Goal: Use online tool/utility

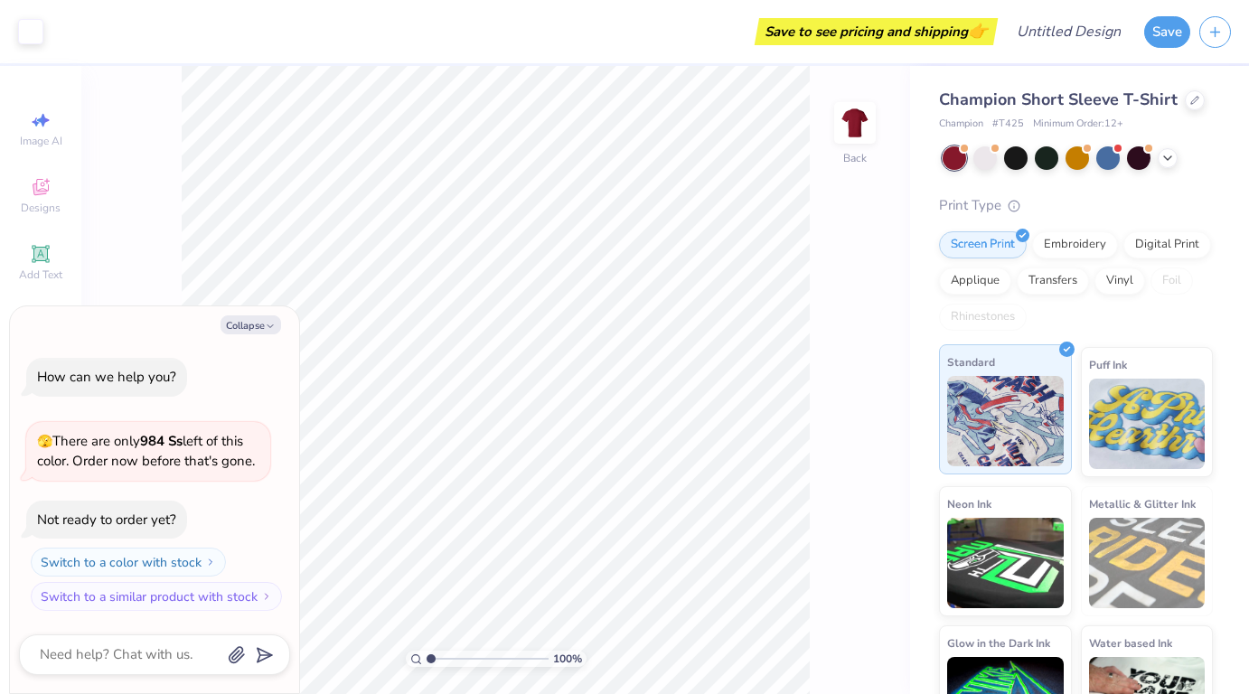
scroll to position [61, 0]
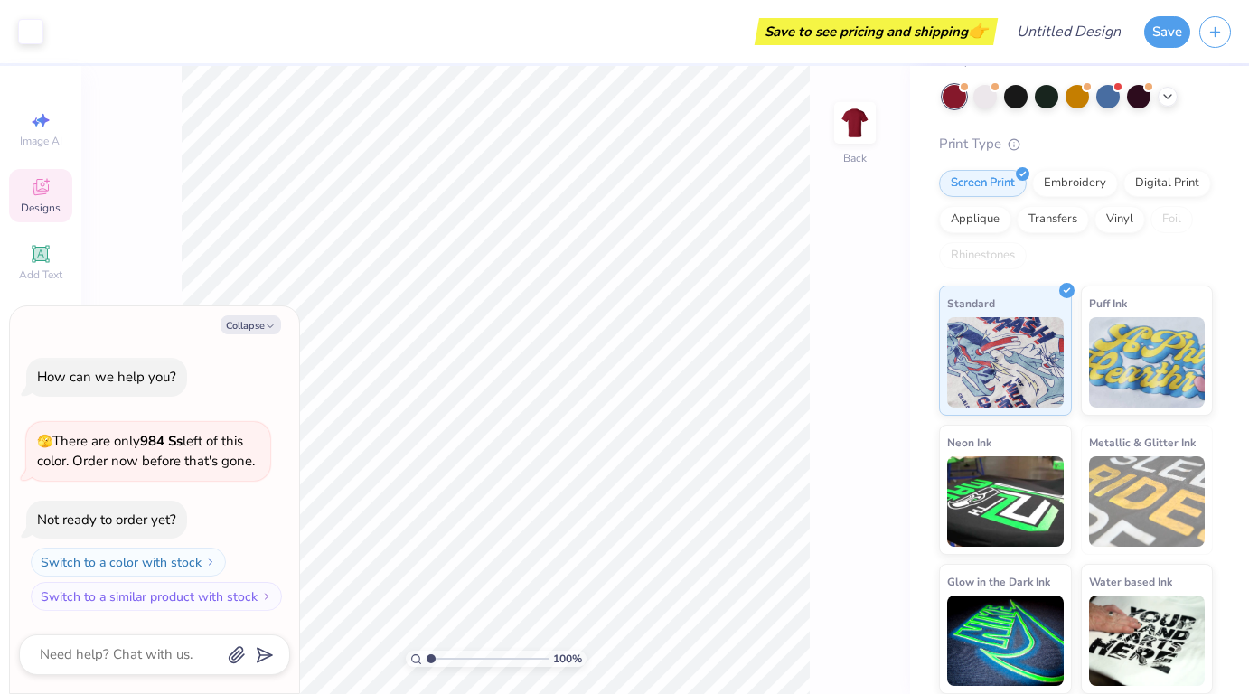
click at [58, 191] on div "Designs" at bounding box center [40, 195] width 63 height 53
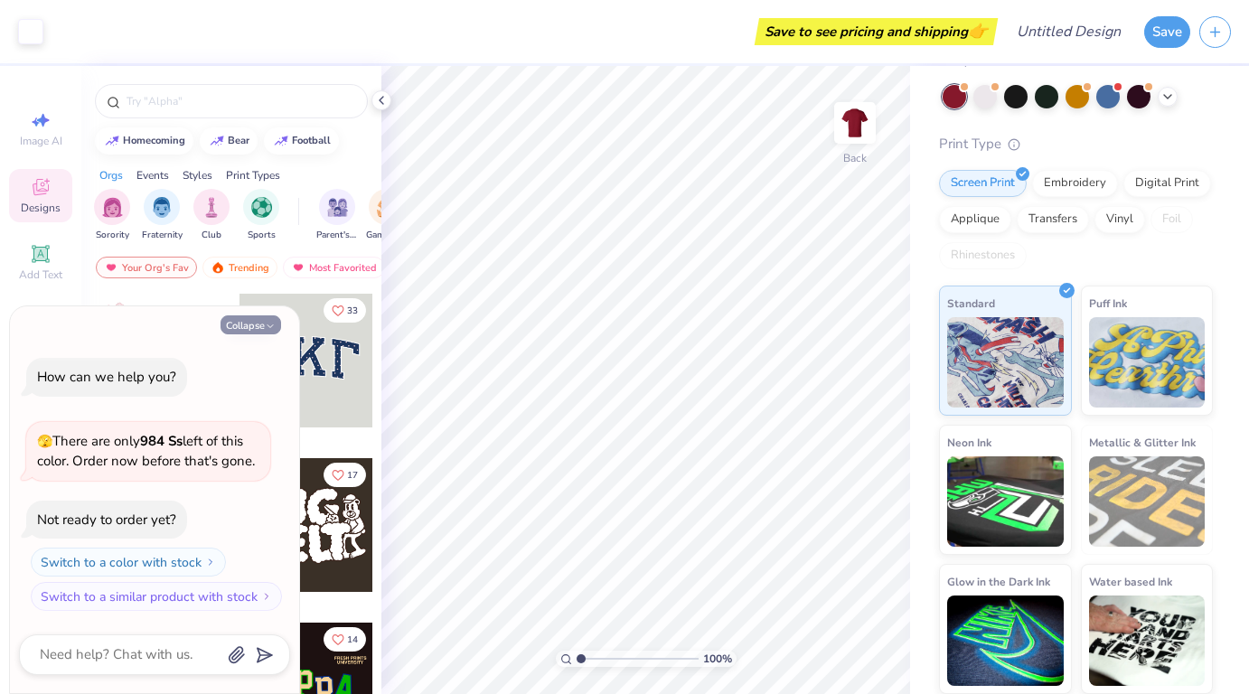
click at [274, 324] on icon "button" at bounding box center [270, 326] width 11 height 11
type textarea "x"
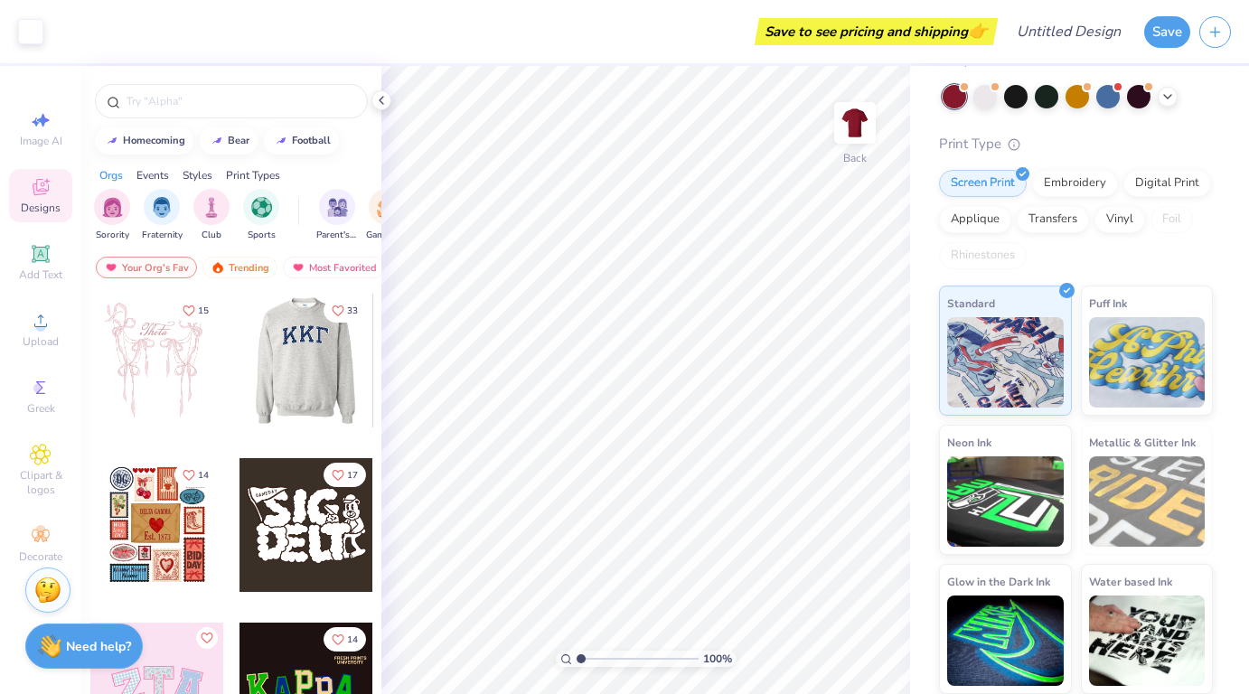
click at [239, 386] on div at bounding box center [173, 361] width 134 height 134
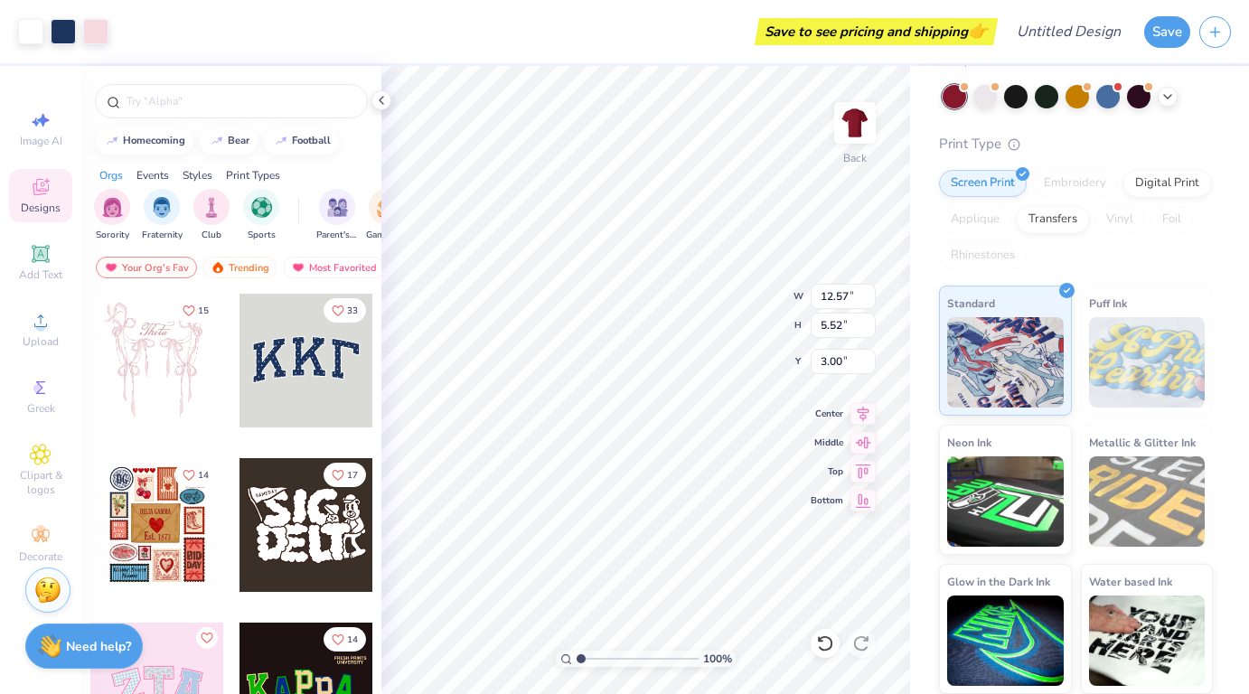
click at [322, 520] on div at bounding box center [306, 525] width 134 height 134
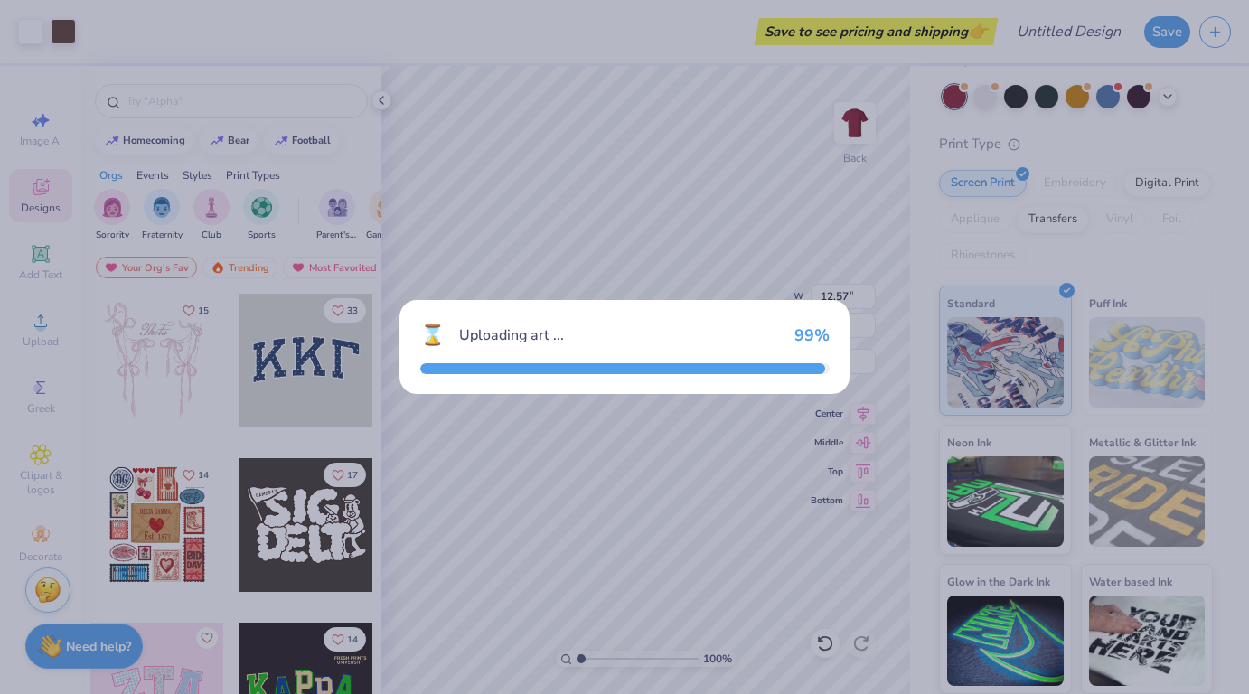
type input "9.65"
type input "6.37"
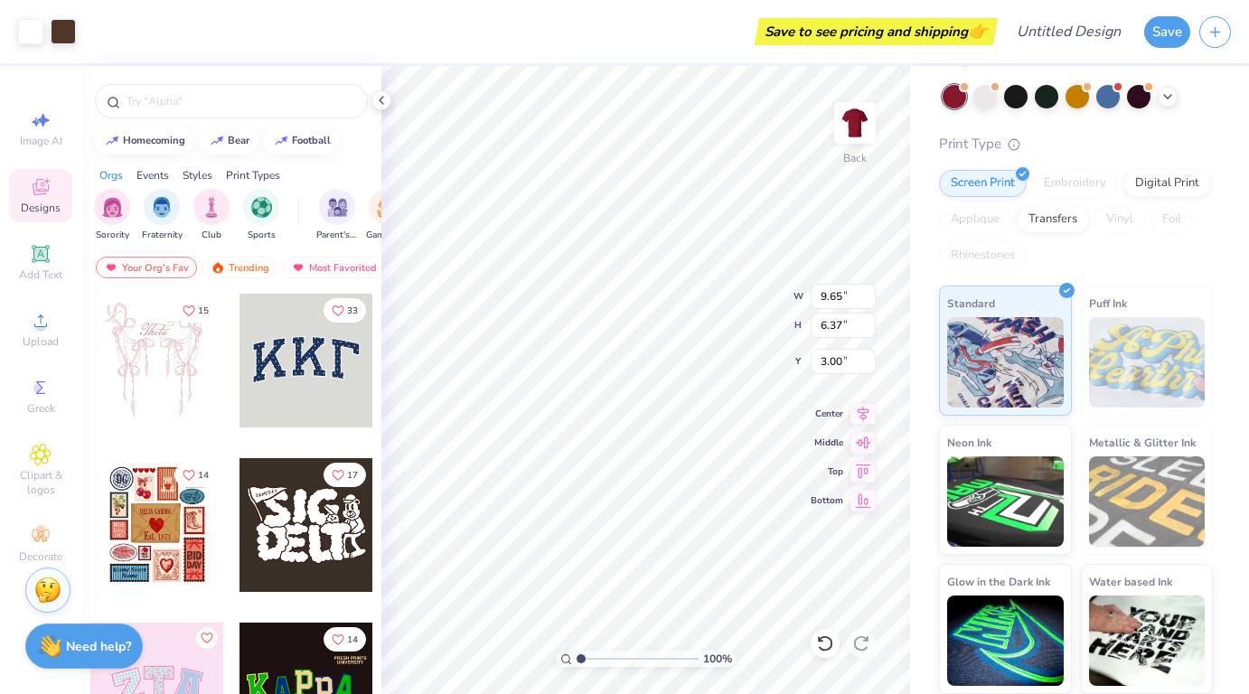
type input "12.57"
type input "5.52"
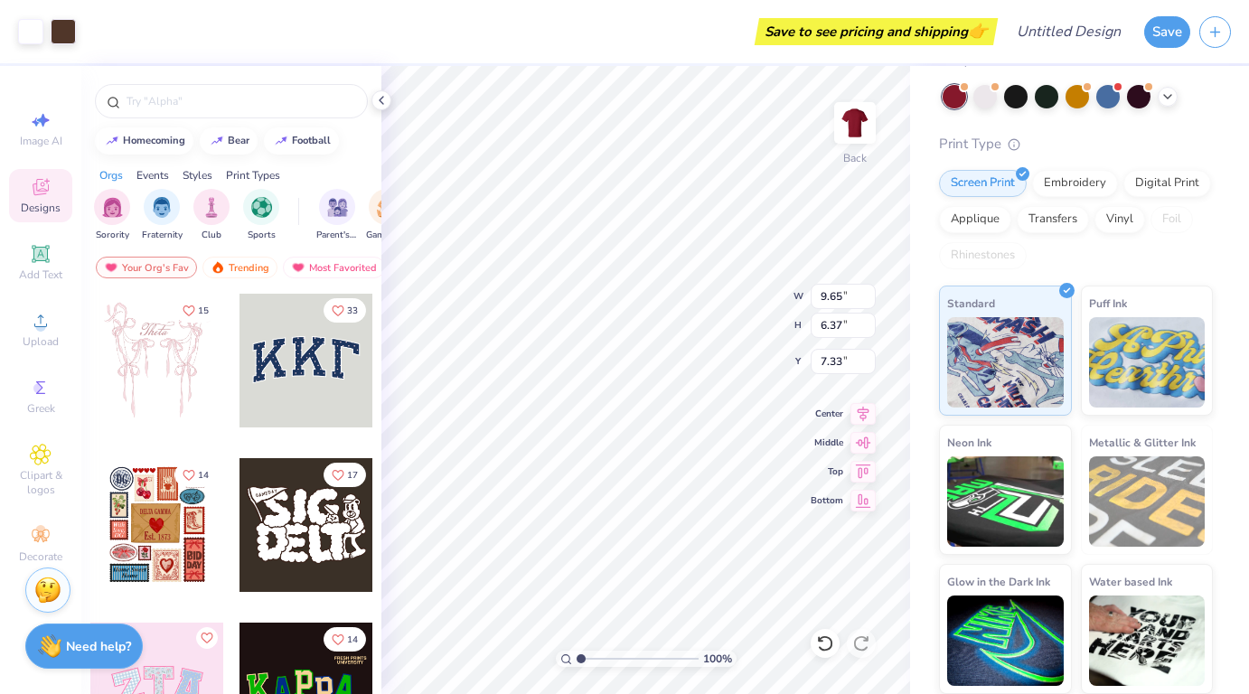
type input "7.33"
type input "9.01"
type input "12.00"
type input "3.00"
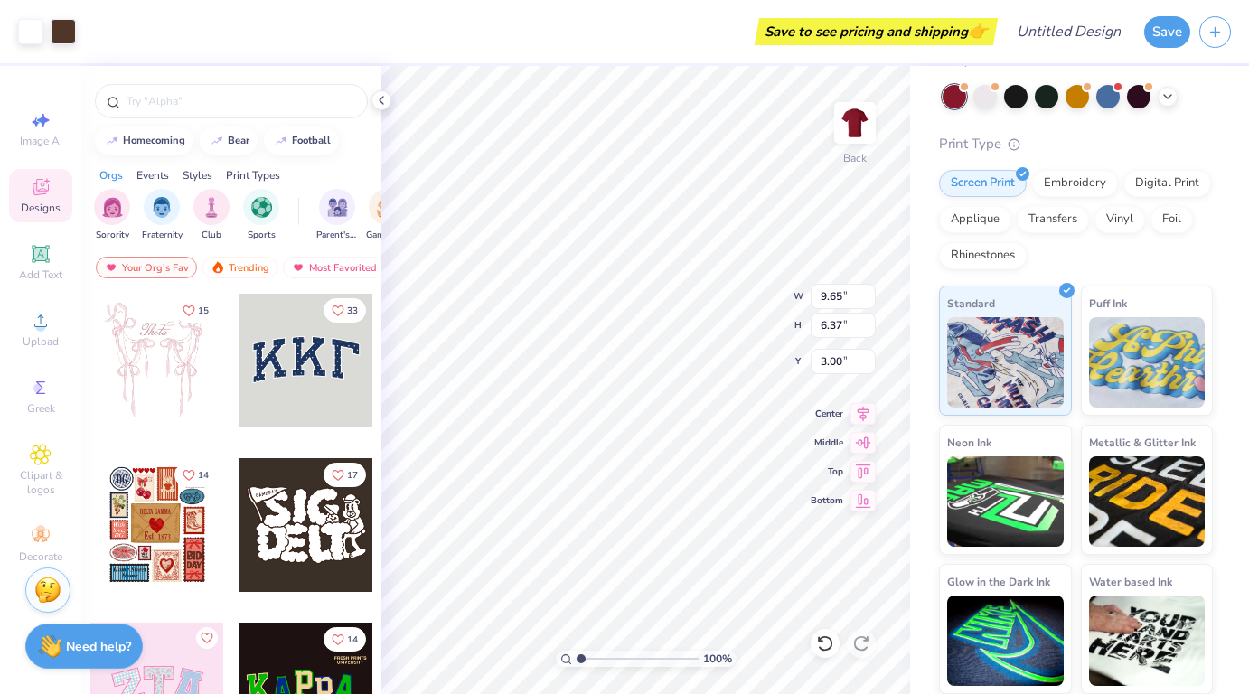
type input "3.00"
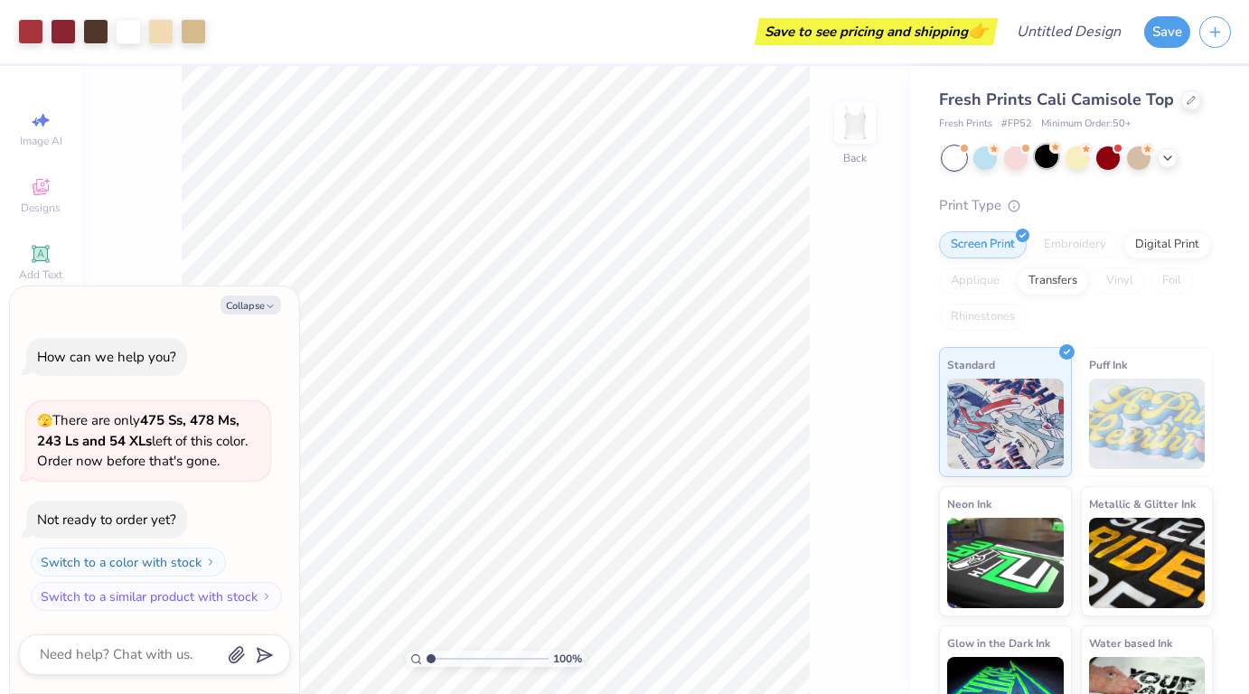
click at [1044, 150] on div at bounding box center [1046, 156] width 23 height 23
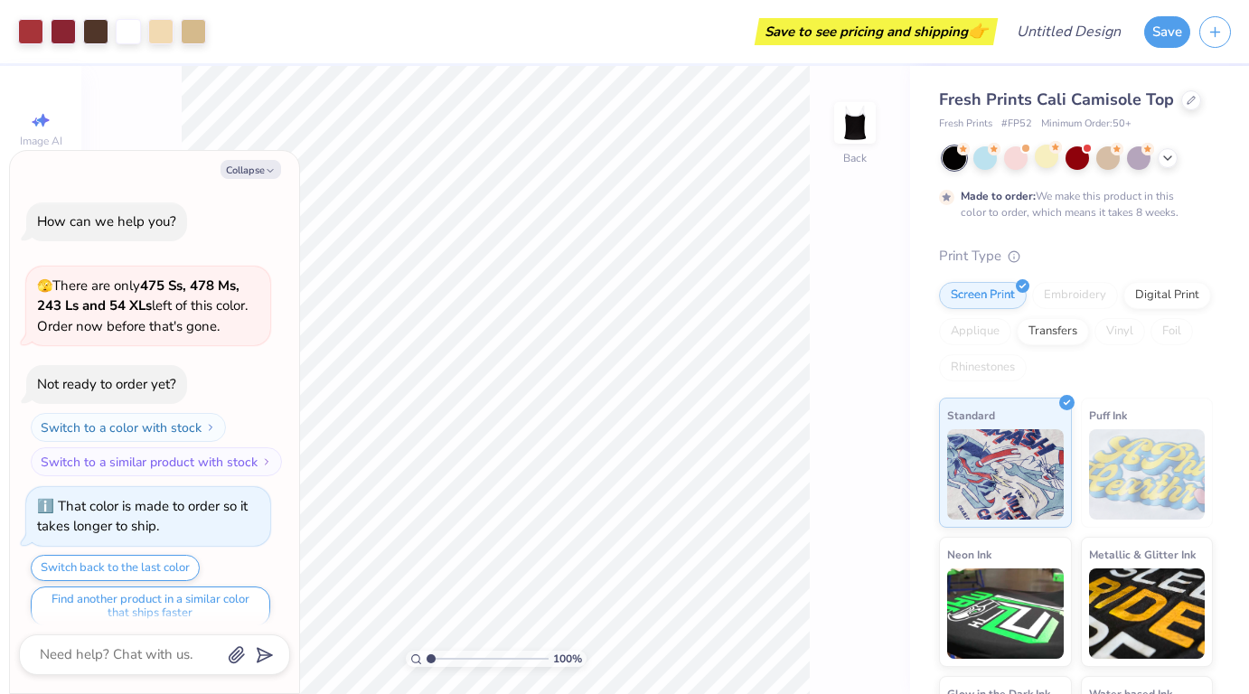
scroll to position [14, 0]
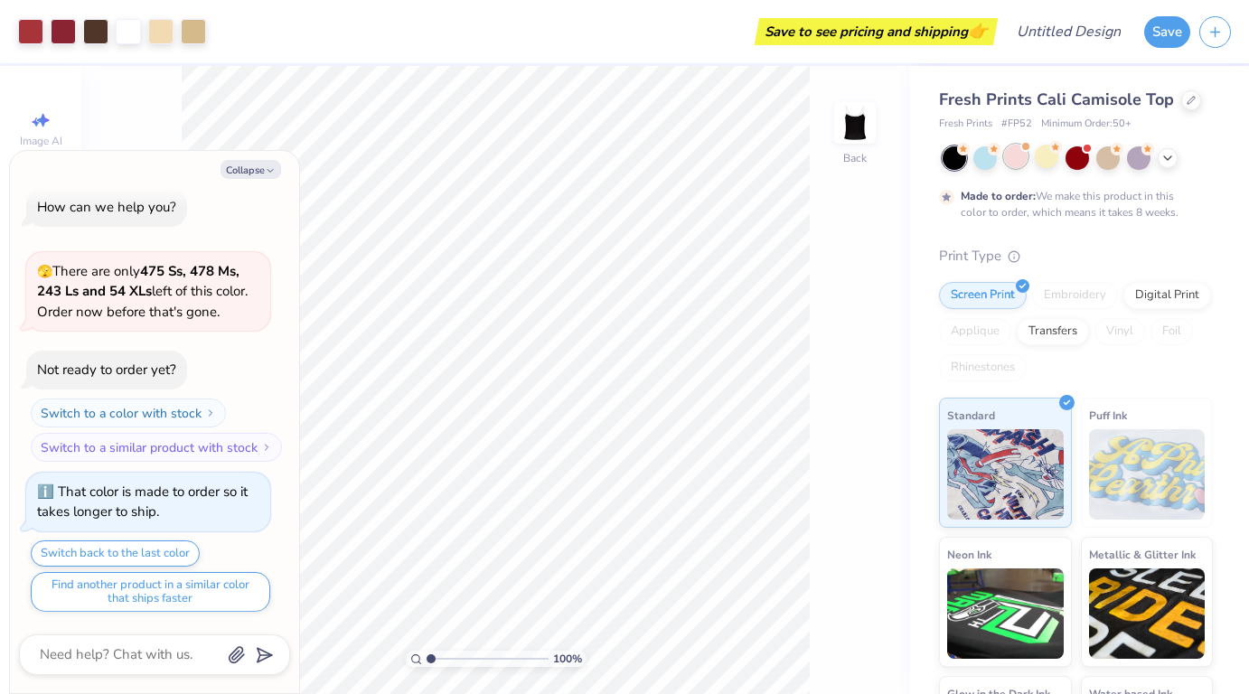
click at [1014, 159] on div at bounding box center [1015, 156] width 23 height 23
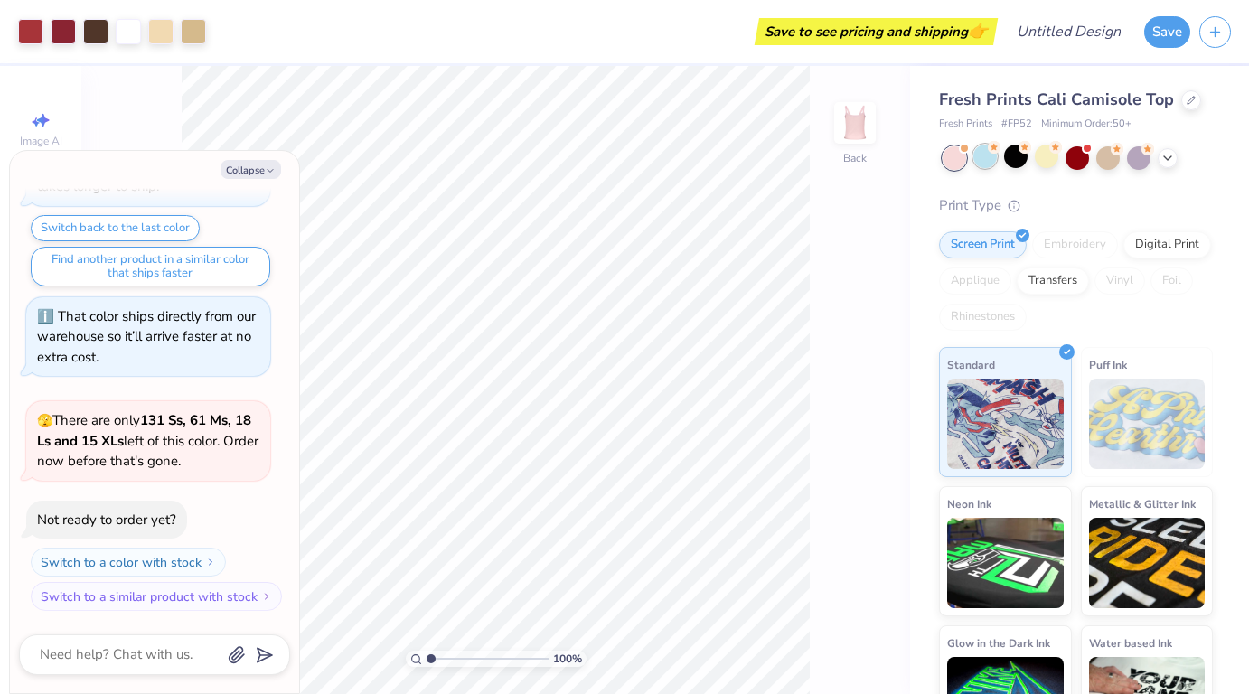
click at [985, 161] on div at bounding box center [984, 156] width 23 height 23
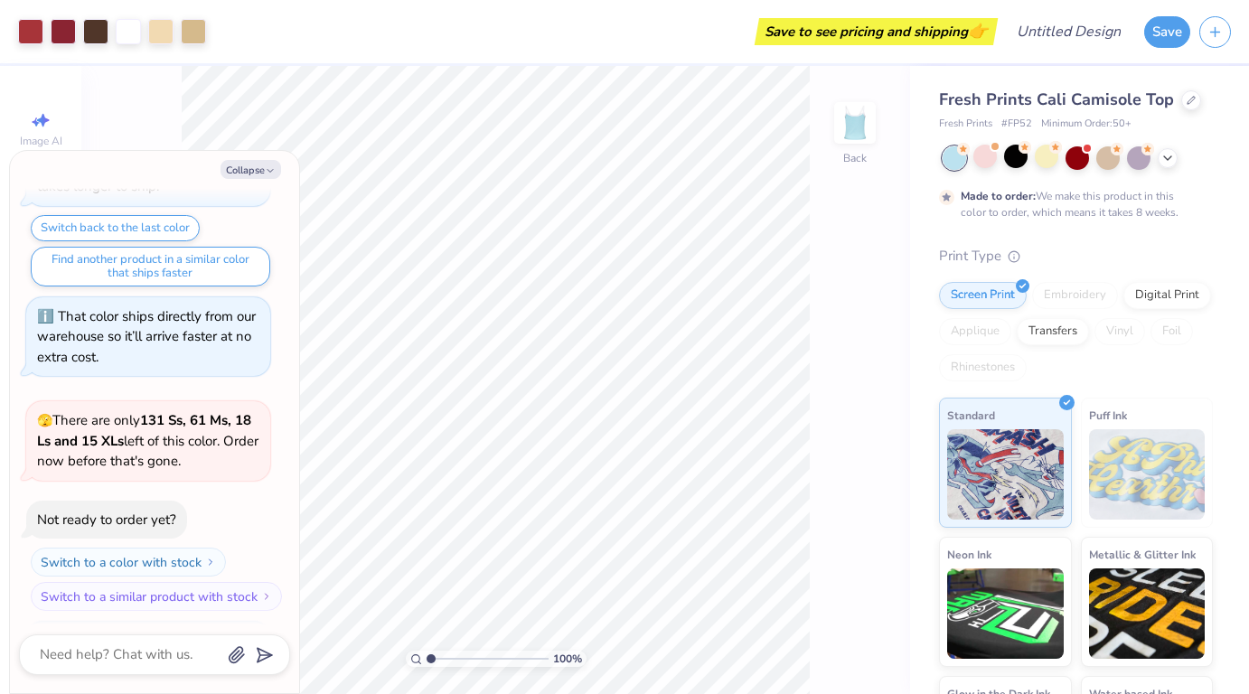
scroll to position [490, 0]
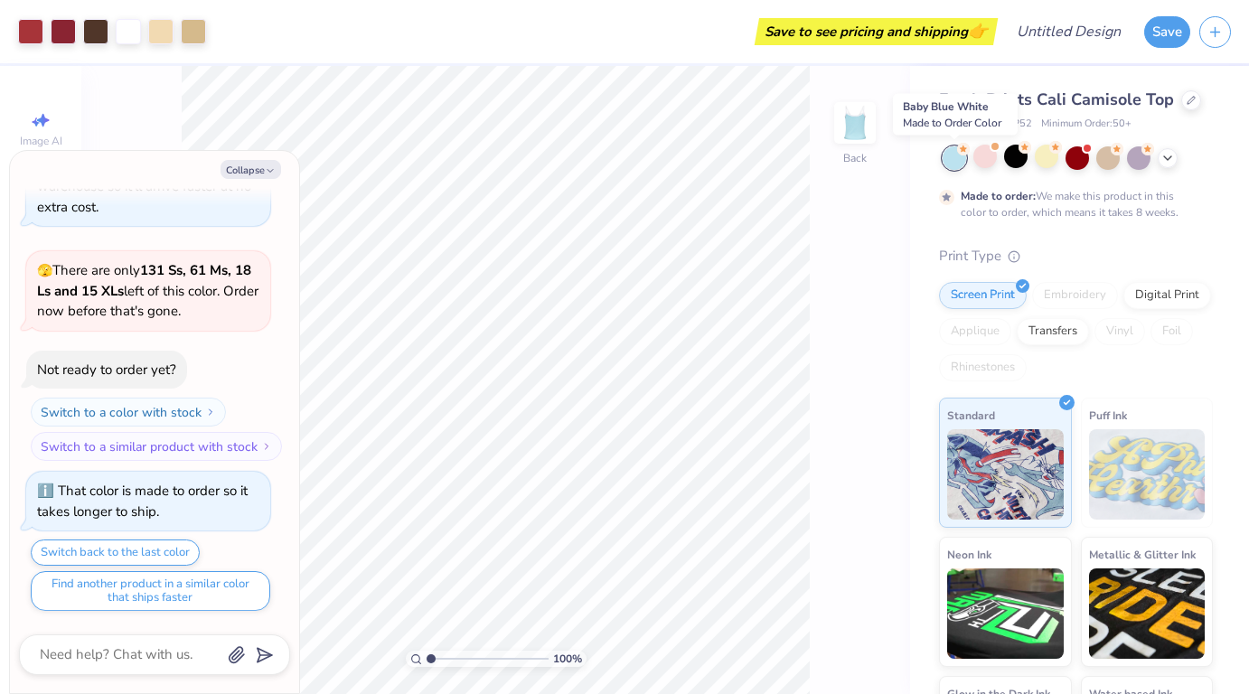
click at [958, 161] on div at bounding box center [954, 157] width 23 height 23
click at [1141, 161] on div at bounding box center [1138, 156] width 23 height 23
click at [1091, 158] on div at bounding box center [1078, 157] width 270 height 23
click at [1042, 152] on div at bounding box center [1046, 156] width 23 height 23
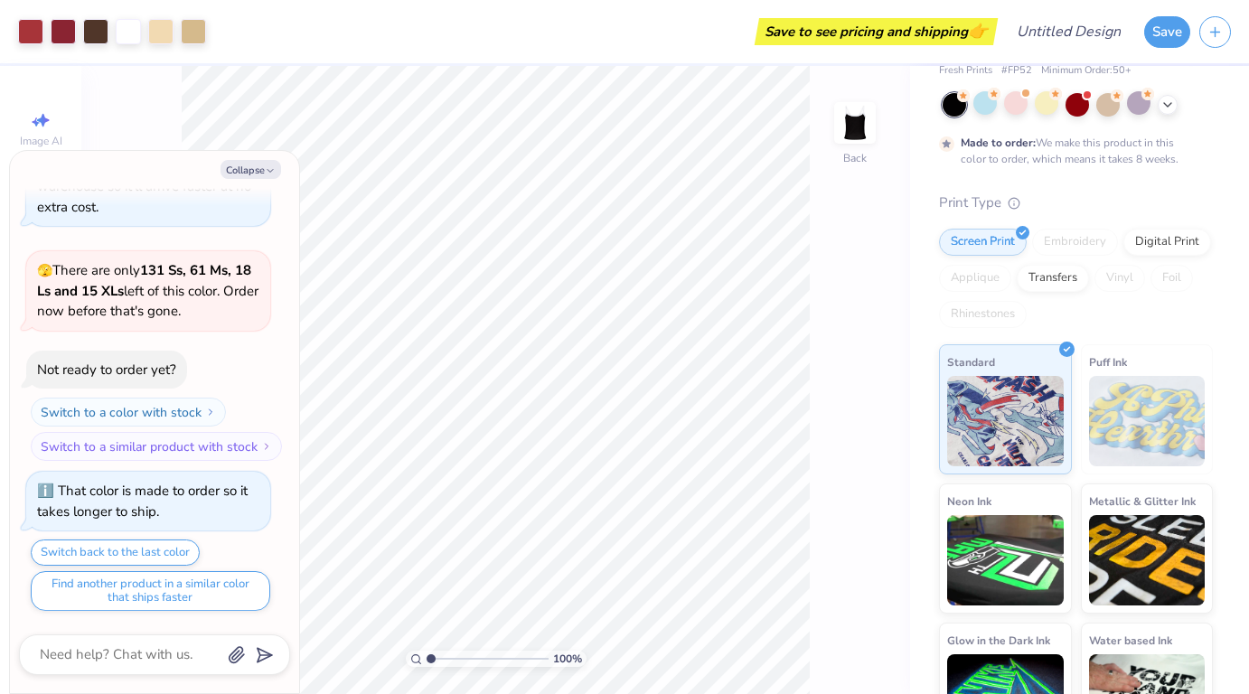
scroll to position [112, 0]
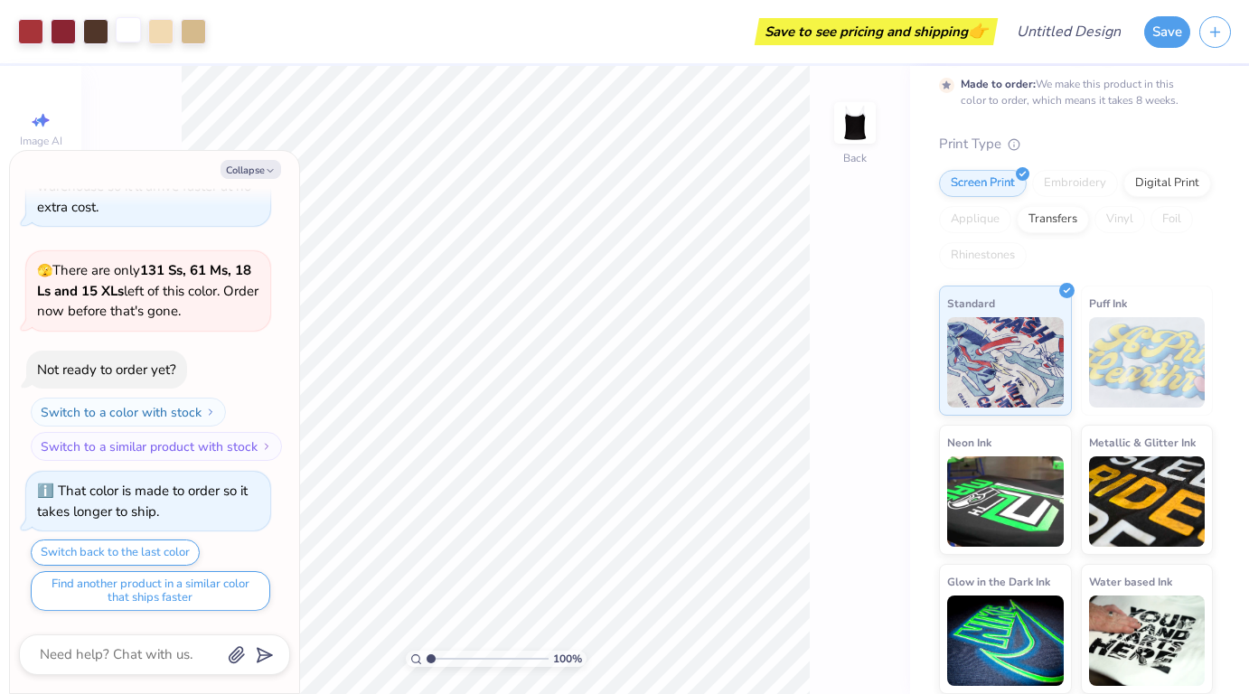
click at [135, 31] on div at bounding box center [128, 29] width 25 height 25
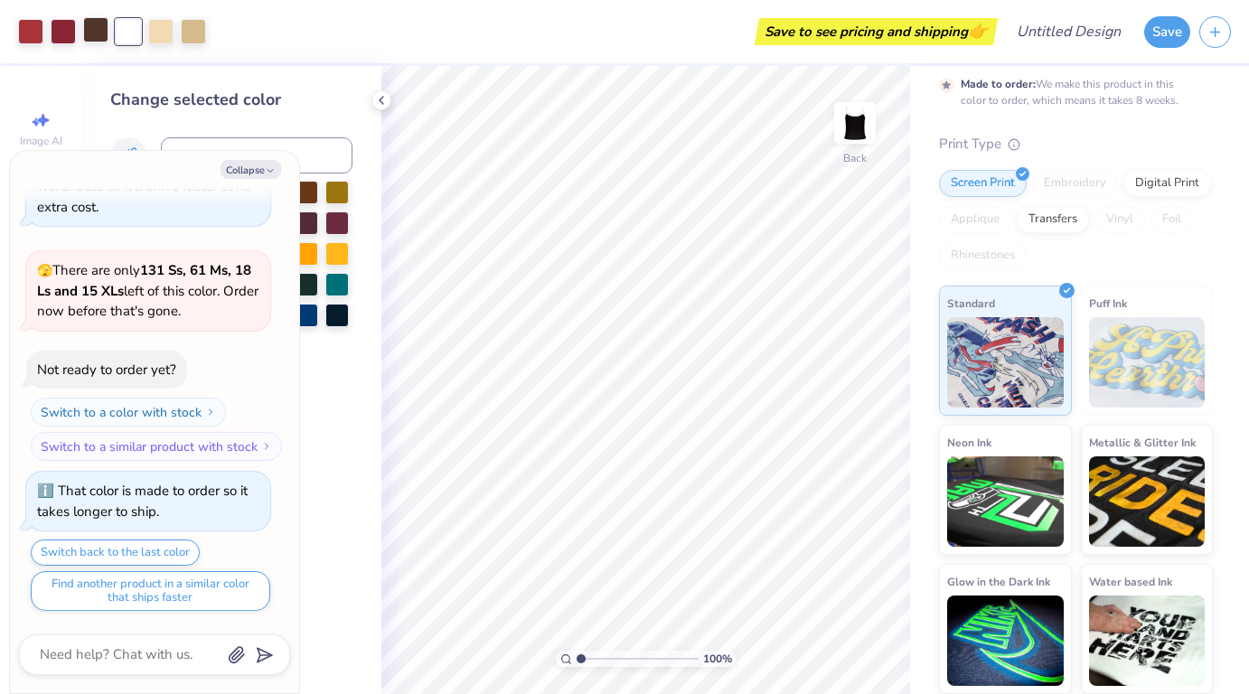
click at [96, 33] on div at bounding box center [95, 29] width 25 height 25
click at [335, 202] on div at bounding box center [336, 190] width 23 height 23
click at [333, 195] on div at bounding box center [336, 190] width 23 height 23
click at [343, 232] on div at bounding box center [336, 221] width 23 height 23
click at [343, 247] on div at bounding box center [336, 251] width 23 height 23
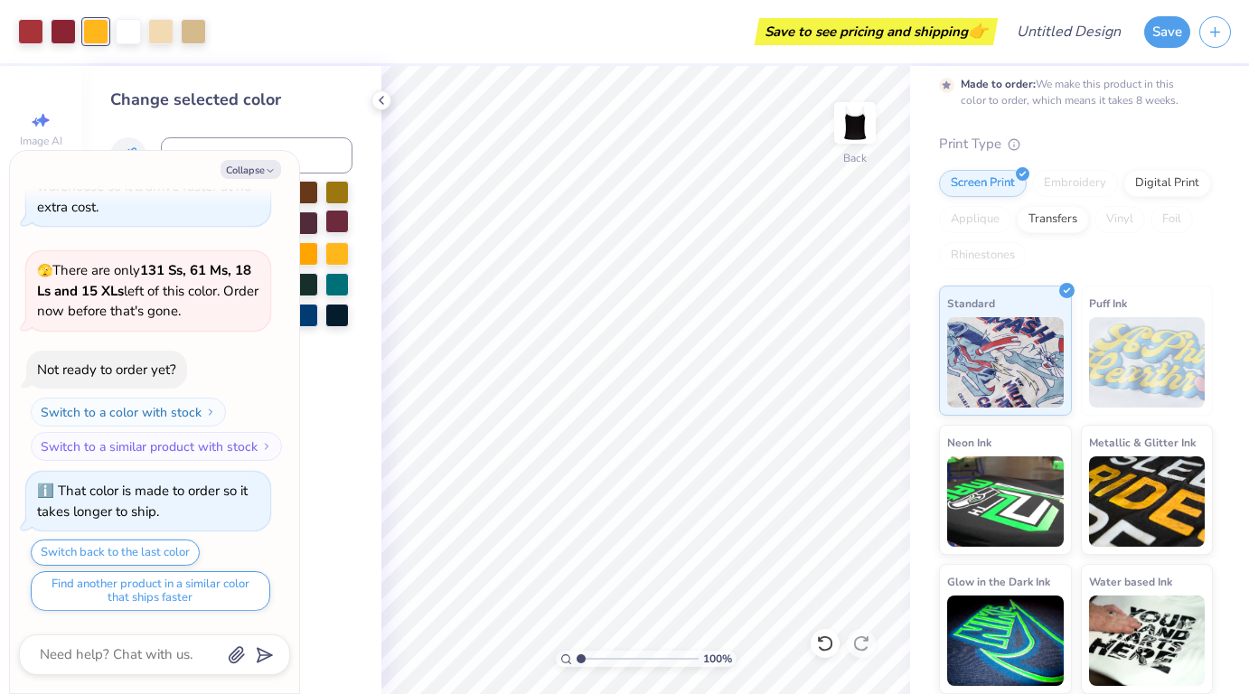
click at [340, 217] on div at bounding box center [336, 221] width 23 height 23
click at [268, 168] on icon "button" at bounding box center [270, 170] width 11 height 11
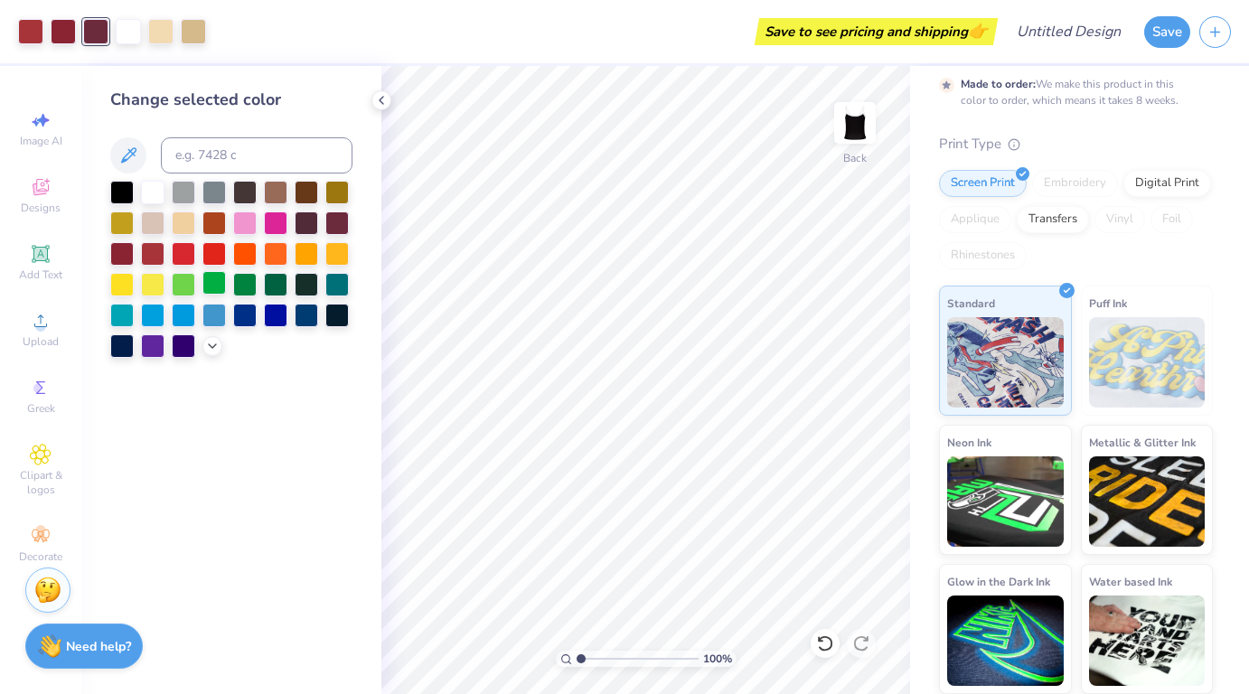
click at [215, 278] on div at bounding box center [213, 282] width 23 height 23
click at [54, 28] on div at bounding box center [63, 29] width 25 height 25
click at [255, 255] on div at bounding box center [244, 251] width 23 height 23
click at [28, 26] on div at bounding box center [30, 29] width 25 height 25
click at [279, 260] on div at bounding box center [275, 251] width 23 height 23
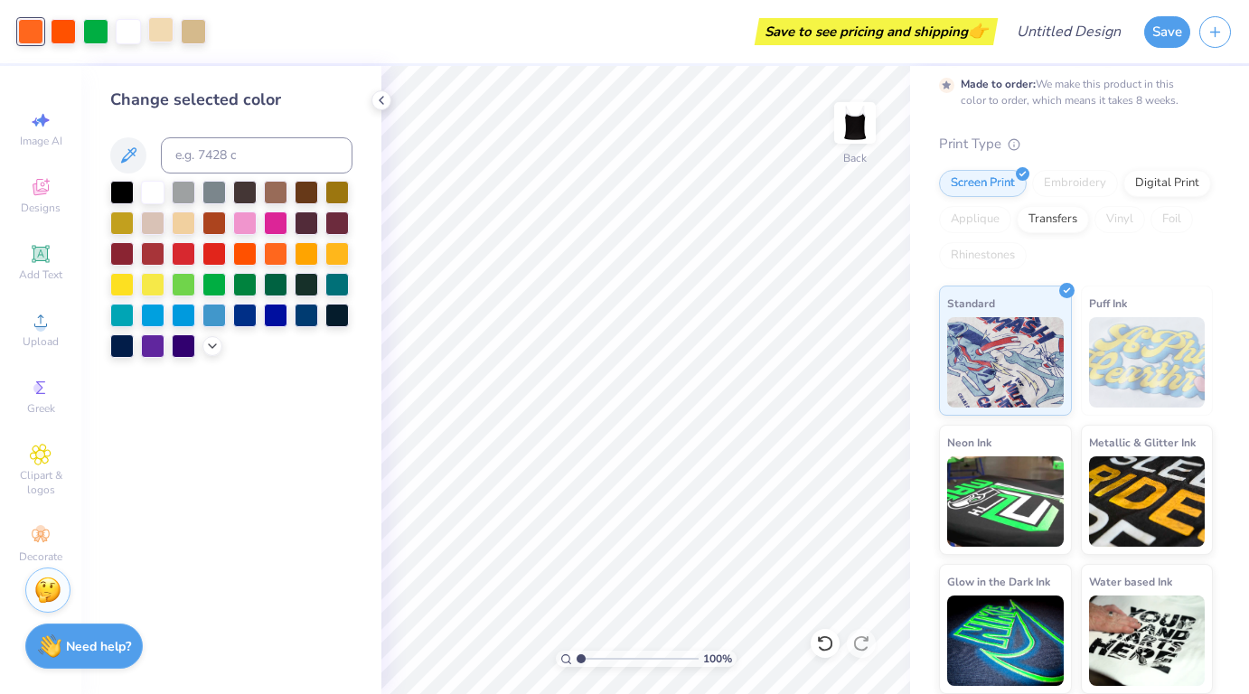
click at [166, 23] on div at bounding box center [160, 29] width 25 height 25
click at [278, 282] on div at bounding box center [275, 282] width 23 height 23
click at [245, 278] on div at bounding box center [244, 282] width 23 height 23
click at [118, 201] on div at bounding box center [121, 190] width 23 height 23
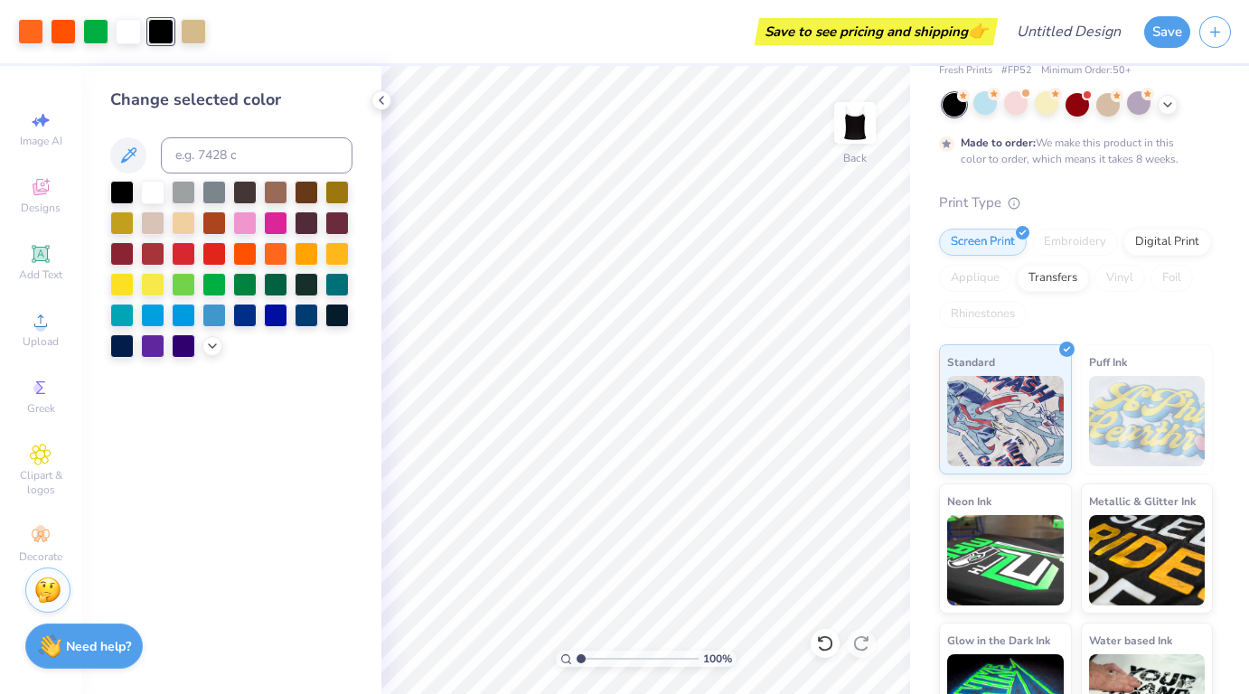
scroll to position [0, 0]
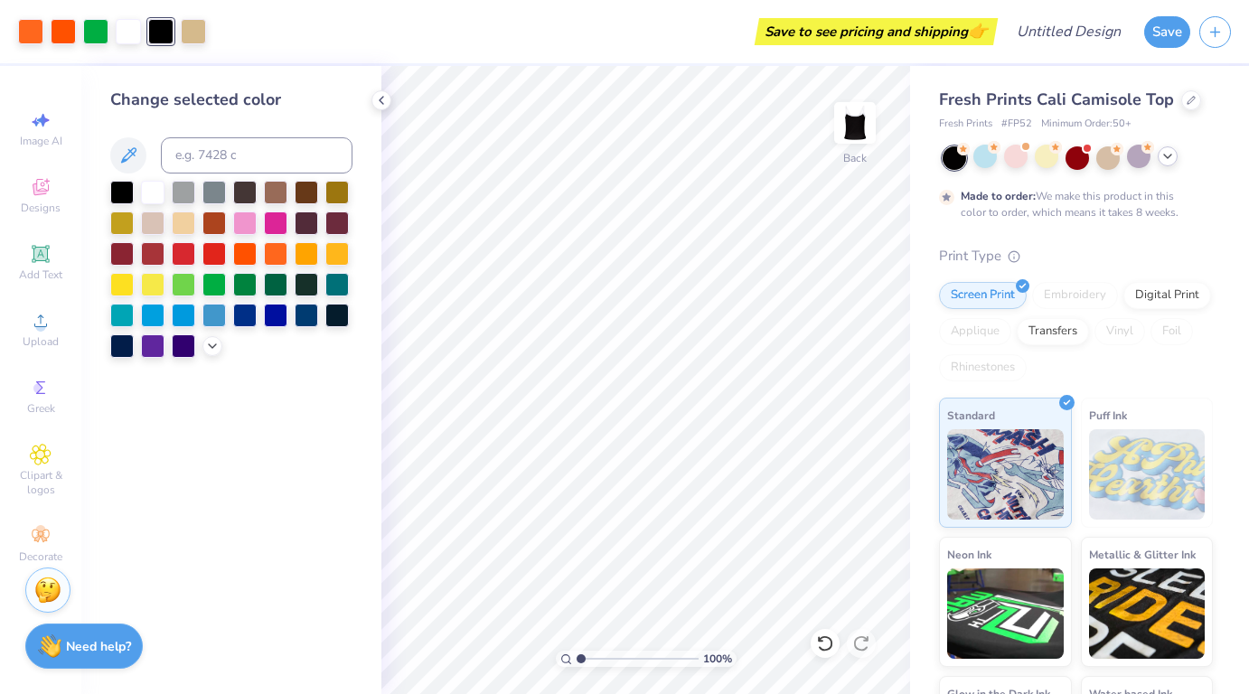
click at [1167, 159] on icon at bounding box center [1167, 156] width 14 height 14
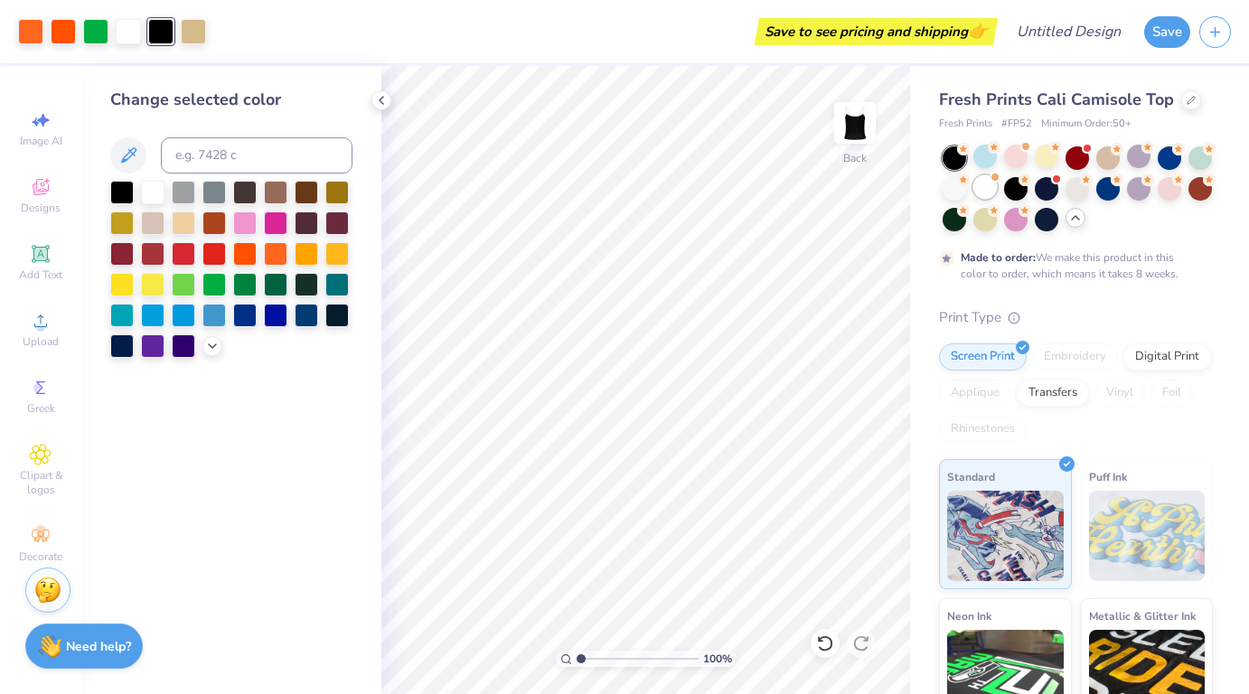
click at [989, 181] on div at bounding box center [984, 186] width 23 height 23
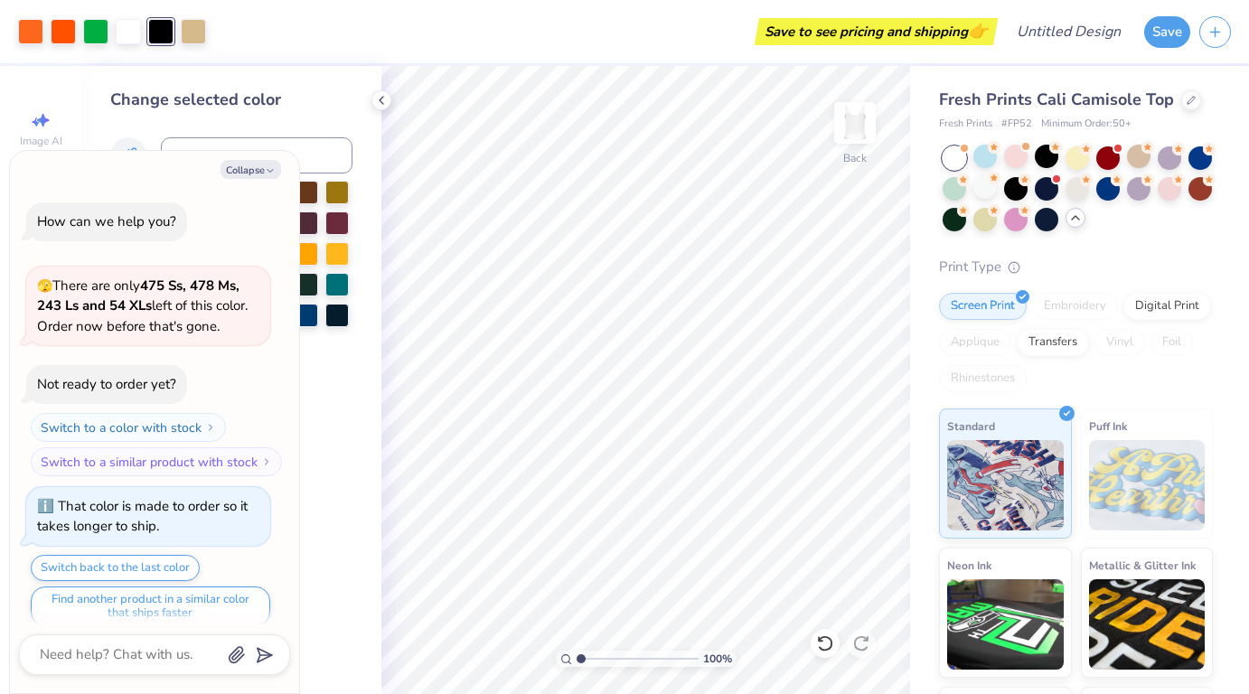
scroll to position [814, 0]
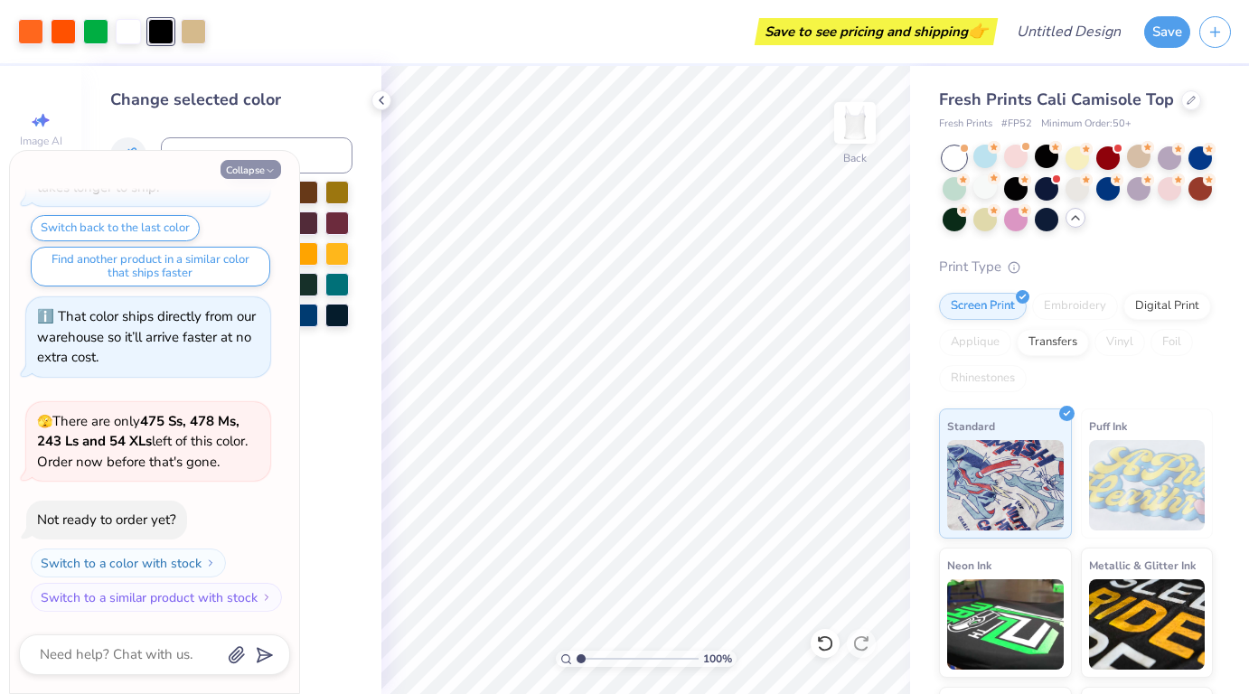
click at [243, 165] on button "Collapse" at bounding box center [251, 169] width 61 height 19
type textarea "x"
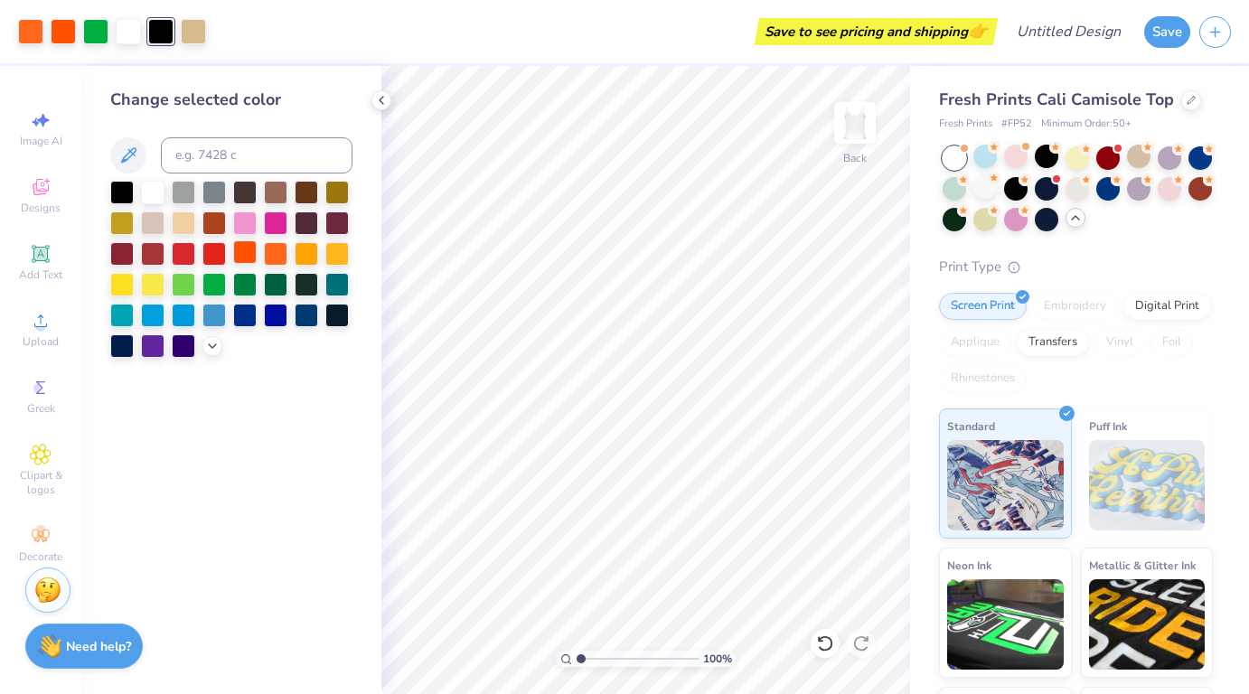
click at [253, 259] on div at bounding box center [244, 251] width 23 height 23
click at [214, 277] on div at bounding box center [213, 282] width 23 height 23
click at [121, 39] on div at bounding box center [128, 29] width 25 height 25
click at [278, 247] on div at bounding box center [275, 251] width 23 height 23
click at [277, 286] on div at bounding box center [275, 282] width 23 height 23
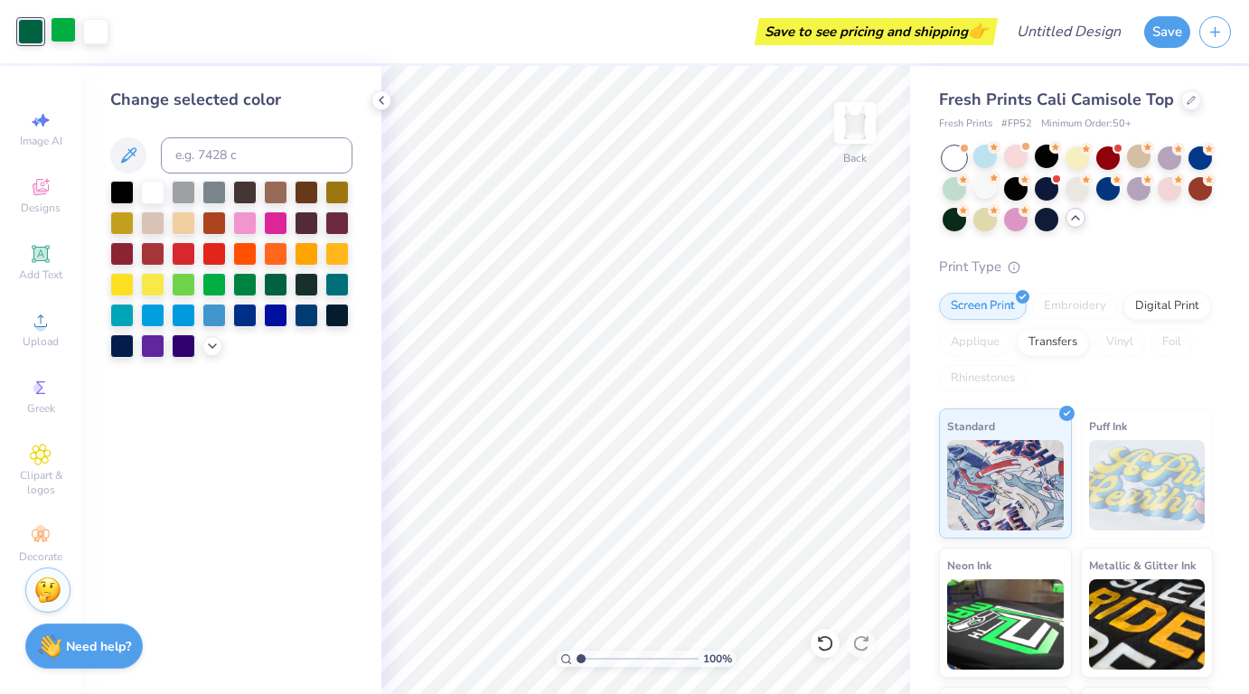
click at [58, 35] on div at bounding box center [63, 29] width 25 height 25
click at [277, 262] on div at bounding box center [275, 251] width 23 height 23
click at [244, 249] on div at bounding box center [244, 251] width 23 height 23
click at [154, 193] on div at bounding box center [152, 190] width 23 height 23
click at [247, 192] on div at bounding box center [244, 190] width 23 height 23
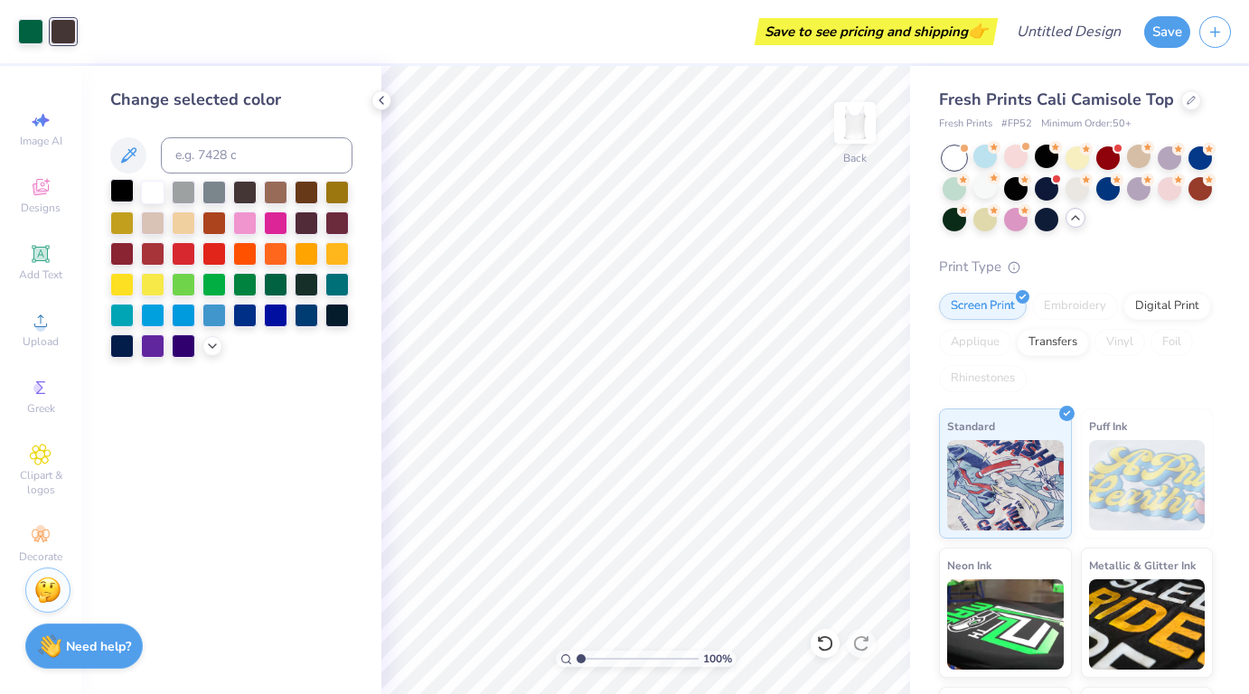
click at [134, 193] on div at bounding box center [121, 190] width 23 height 23
